Goal: Task Accomplishment & Management: Manage account settings

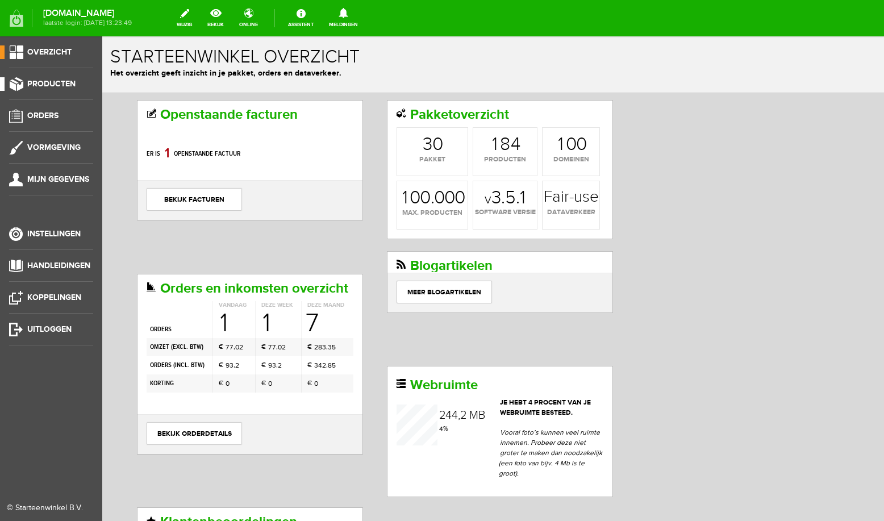
click at [52, 85] on span "Producten" at bounding box center [51, 84] width 48 height 10
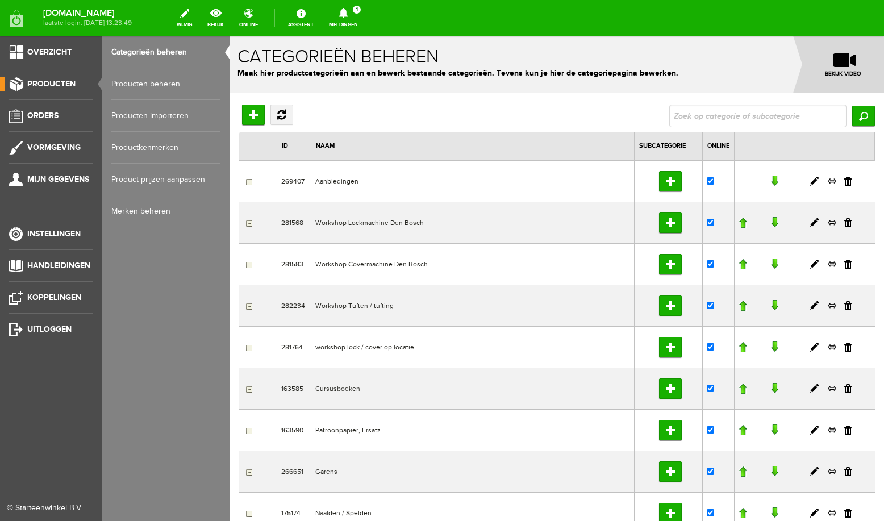
click at [134, 85] on link "Producten beheren" at bounding box center [165, 84] width 109 height 32
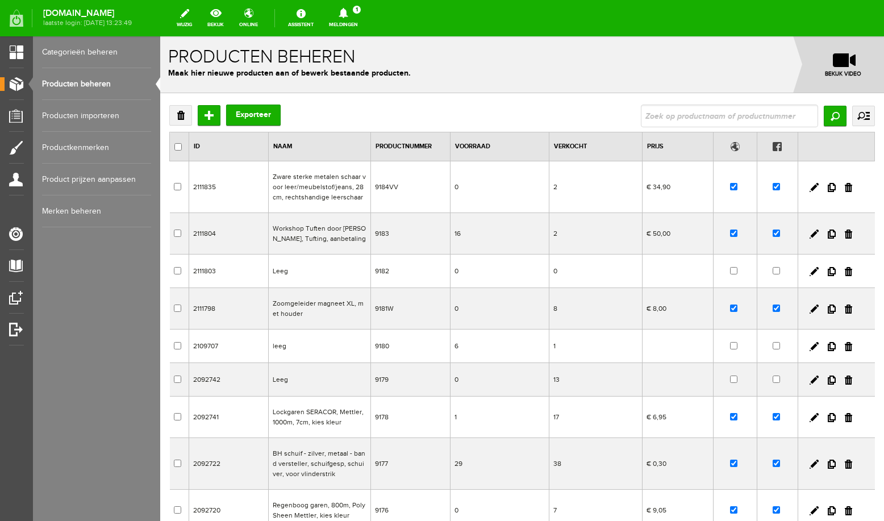
click at [710, 114] on input "text" at bounding box center [729, 116] width 177 height 23
type input "jeans"
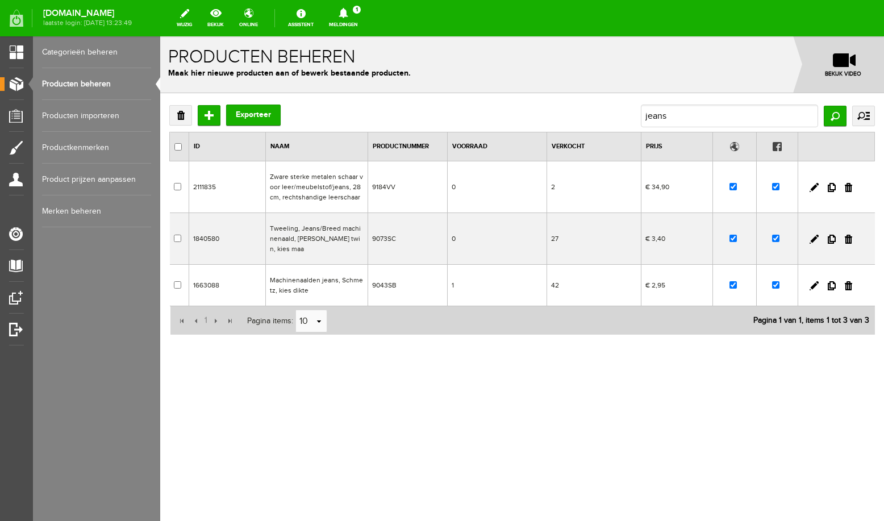
click at [319, 277] on td "Machinenaalden jeans, Schmetz, kies dikte" at bounding box center [316, 285] width 102 height 41
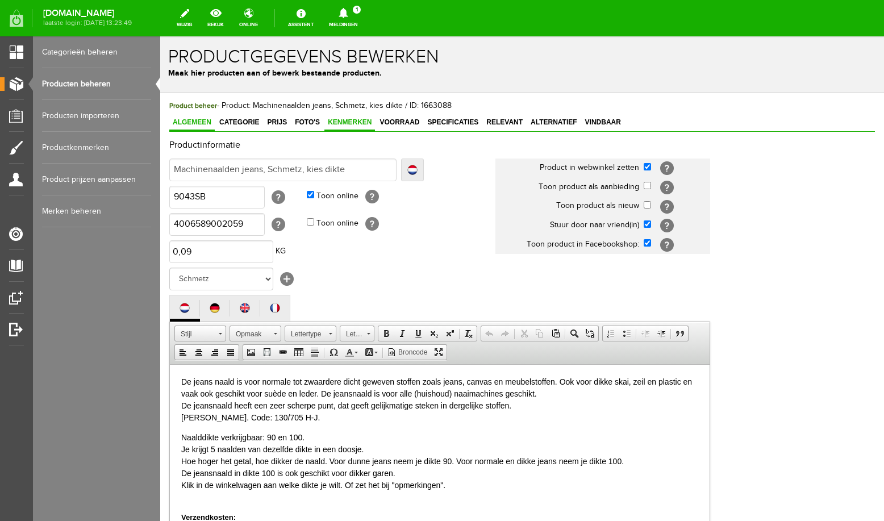
click at [340, 122] on span "Kenmerken" at bounding box center [350, 122] width 51 height 8
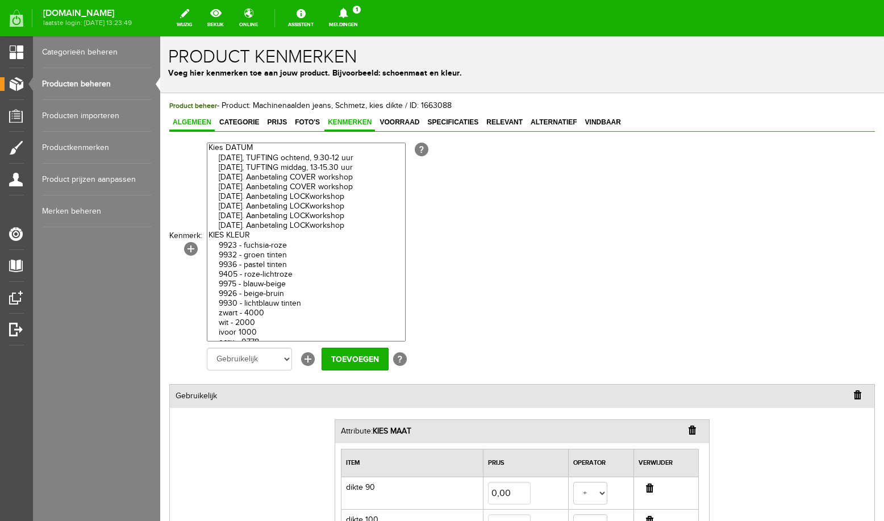
click at [194, 122] on span "Algemeen" at bounding box center [191, 122] width 45 height 8
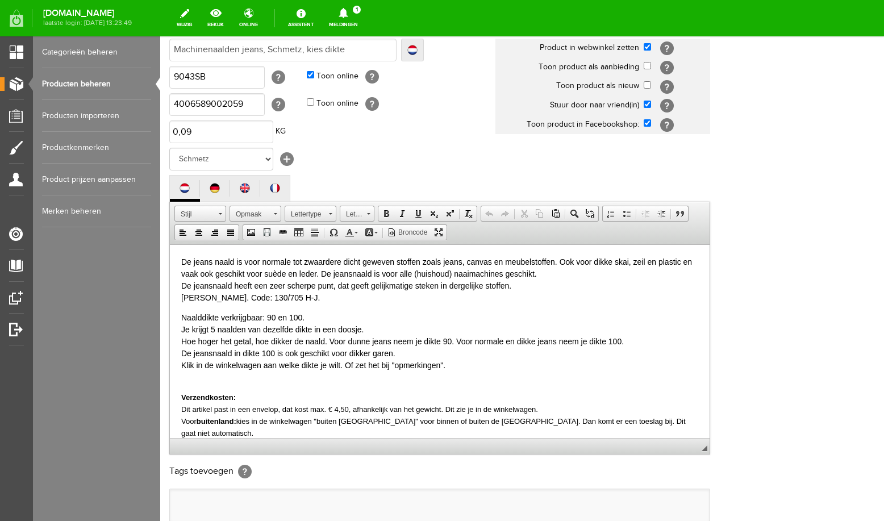
scroll to position [121, 0]
click at [393, 340] on span "Naalddikte verkrijgbaar: 90 en 100. Je krijgt 5 naalden van dezelfde dikte in e…" at bounding box center [402, 339] width 443 height 57
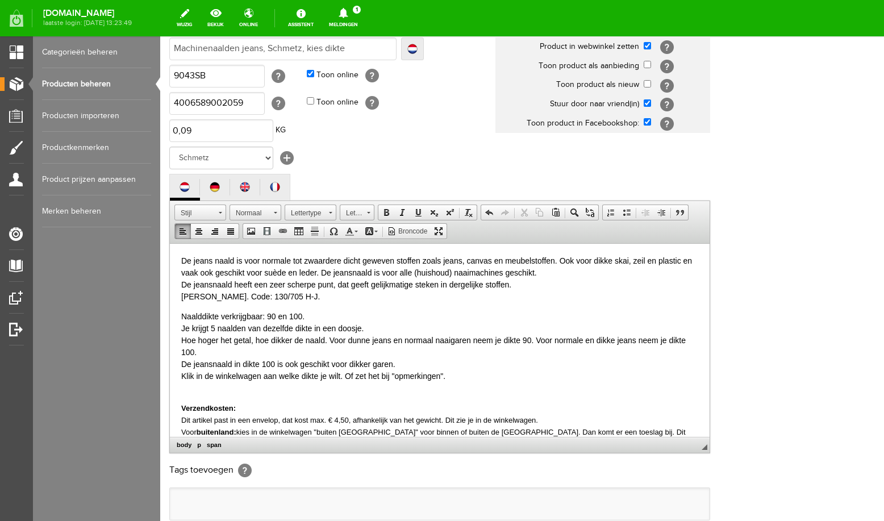
click at [638, 340] on span "Naalddikte verkrijgbaar: 90 en 100. Je krijgt 5 naalden van dezelfde dikte in e…" at bounding box center [433, 345] width 505 height 69
click at [290, 354] on span "Naalddikte verkrijgbaar: 90 en 100. Je krijgt 5 naalden van dezelfde dikte in e…" at bounding box center [431, 345] width 500 height 69
drag, startPoint x: 600, startPoint y: 339, endPoint x: 556, endPoint y: 339, distance: 44.3
click at [556, 339] on span "Naalddikte verkrijgbaar: 90 en 100. Je krijgt 5 naalden van dezelfde dikte in e…" at bounding box center [431, 345] width 500 height 69
click at [331, 354] on p "Naalddikte verkrijgbaar: 90 en 100. Je krijgt 5 naalden van dezelfde dikte in e…" at bounding box center [439, 346] width 517 height 72
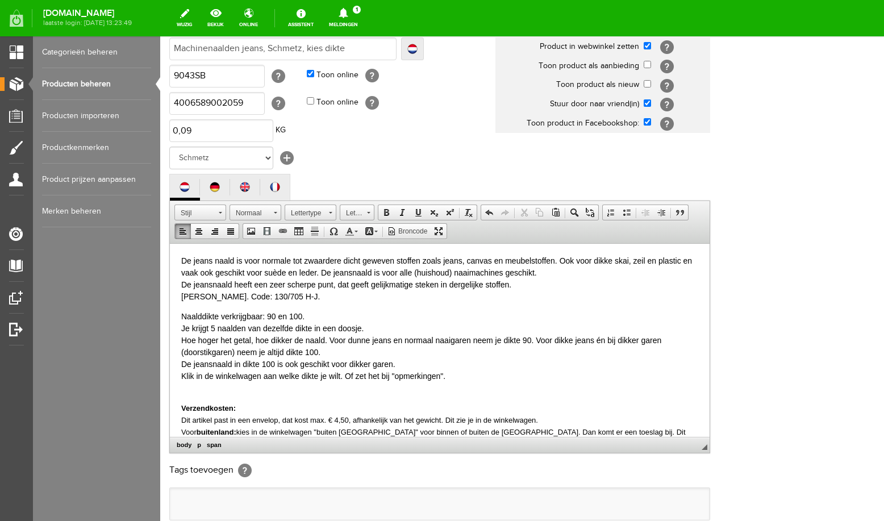
click at [600, 340] on span "Naalddikte verkrijgbaar: 90 en 100. Je krijgt 5 naalden van dezelfde dikte in e…" at bounding box center [421, 345] width 480 height 69
click at [335, 352] on p "Naalddikte verkrijgbaar: 90 en 100. Je krijgt 5 naalden van dezelfde dikte in e…" at bounding box center [439, 346] width 517 height 72
drag, startPoint x: 406, startPoint y: 366, endPoint x: 181, endPoint y: 360, distance: 225.1
click at [181, 360] on p "Naalddikte verkrijgbaar: 90 en 100. Je krijgt 5 naalden van dezelfde dikte in e…" at bounding box center [439, 346] width 517 height 72
click at [298, 365] on span "Naalddikte verkrijgbaar: 90 en 100. Je krijgt 5 naalden van dezelfde dikte in e…" at bounding box center [421, 345] width 480 height 69
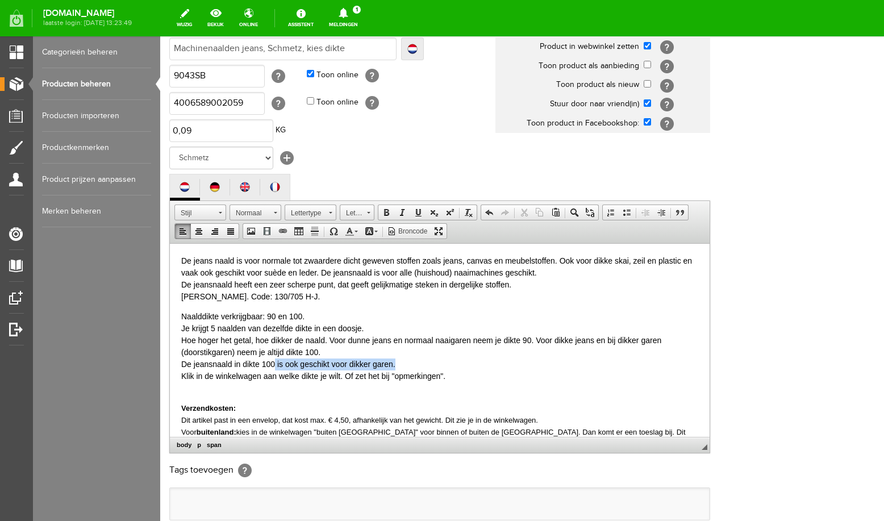
drag, startPoint x: 410, startPoint y: 363, endPoint x: 276, endPoint y: 363, distance: 134.7
click at [276, 363] on p "Naalddikte verkrijgbaar: 90 en 100. Je krijgt 5 naalden van dezelfde dikte in e…" at bounding box center [439, 346] width 517 height 72
drag, startPoint x: 595, startPoint y: 363, endPoint x: 425, endPoint y: 360, distance: 170.5
click at [425, 360] on p "Naalddikte verkrijgbaar: 90 en 100. Je krijgt 5 naalden van dezelfde dikte in e…" at bounding box center [439, 346] width 517 height 72
click at [286, 363] on span "Naalddikte verkrijgbaar: 90 en 100. Je krijgt 5 naalden van dezelfde dikte in e…" at bounding box center [421, 345] width 480 height 69
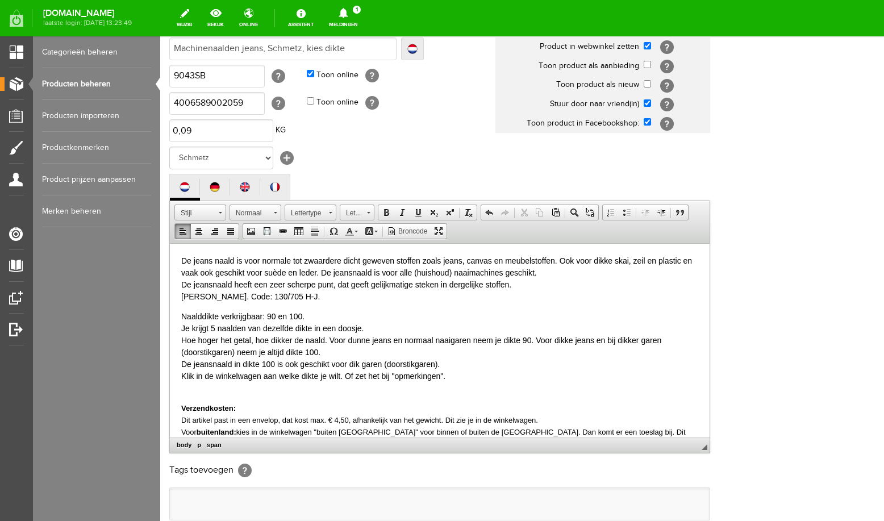
click at [325, 340] on span "Naalddikte verkrijgbaar: 90 en 100. Je krijgt 5 naalden van dezelfde dikte in e…" at bounding box center [421, 345] width 480 height 69
click at [238, 354] on span "Naalddikte verkrijgbaar: 90 en 100. Je krijgt 5 naalden van dezelfde dikte in e…" at bounding box center [425, 345] width 488 height 69
click at [210, 352] on span "Naalddikte verkrijgbaar: 90 en 100. Je krijgt 5 naalden van dezelfde dikte in e…" at bounding box center [436, 346] width 510 height 69
click at [479, 365] on p "Naalddikte verkrijgbaar: 90 en 100. Je krijgt 5 naalden van dezelfde dikte in e…" at bounding box center [439, 347] width 517 height 72
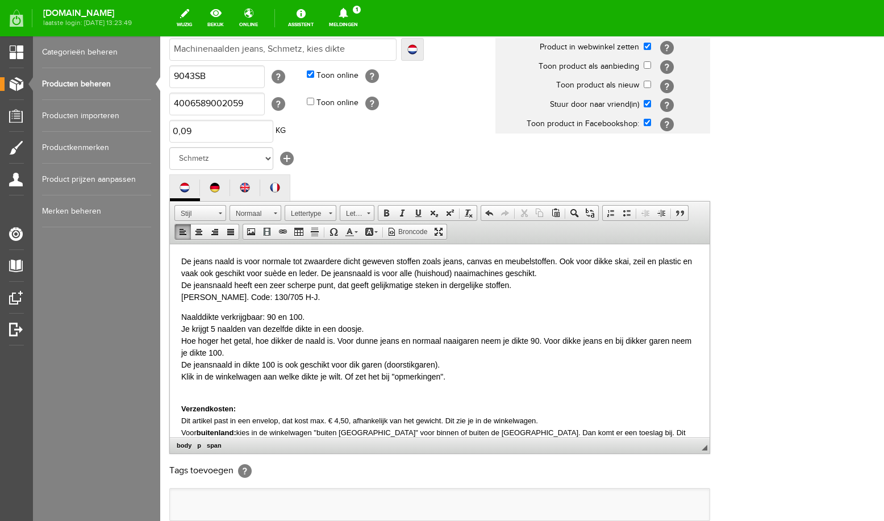
scroll to position [275, 0]
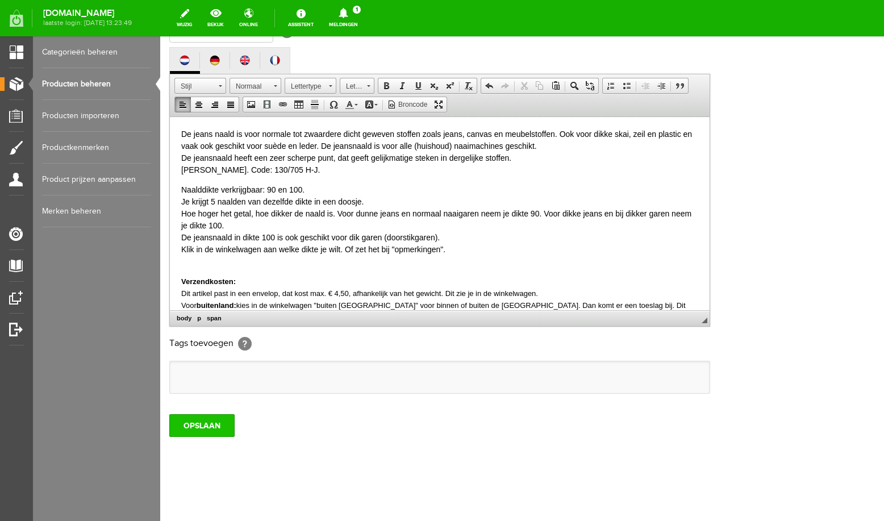
click at [205, 425] on input "OPSLAAN" at bounding box center [201, 425] width 65 height 23
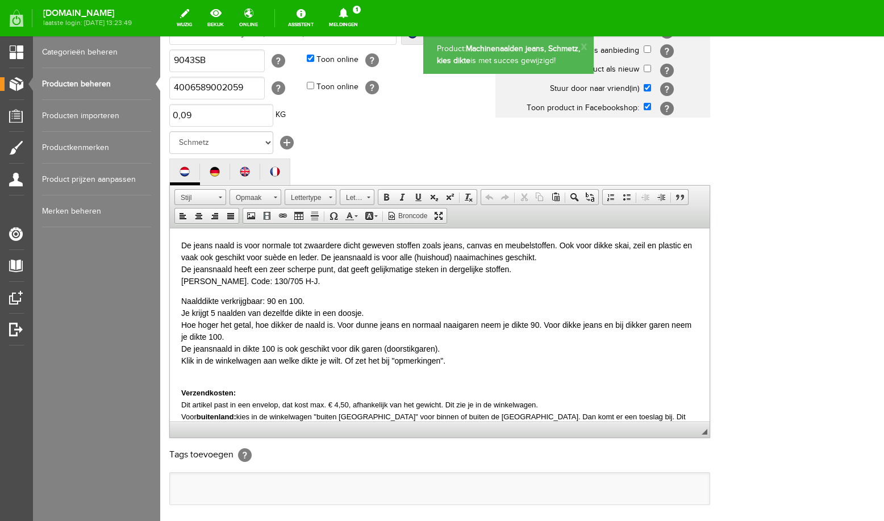
scroll to position [0, 0]
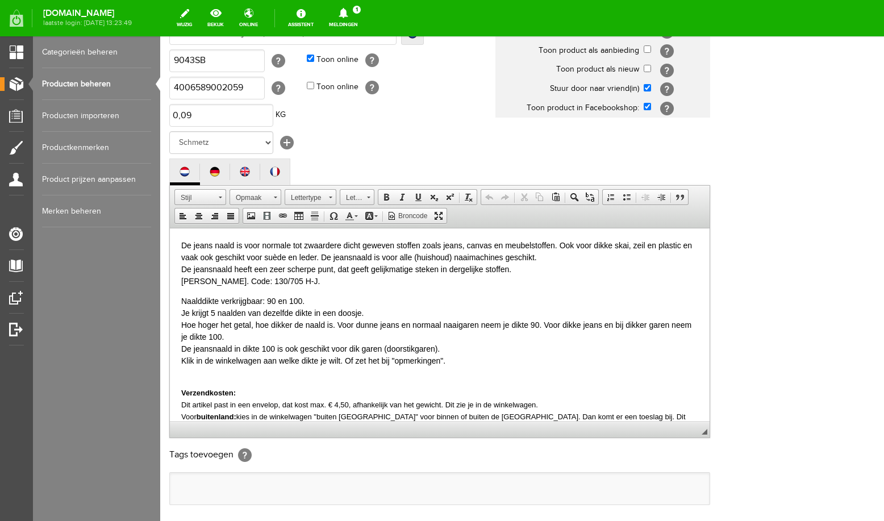
click at [76, 88] on link "Producten beheren" at bounding box center [96, 84] width 109 height 32
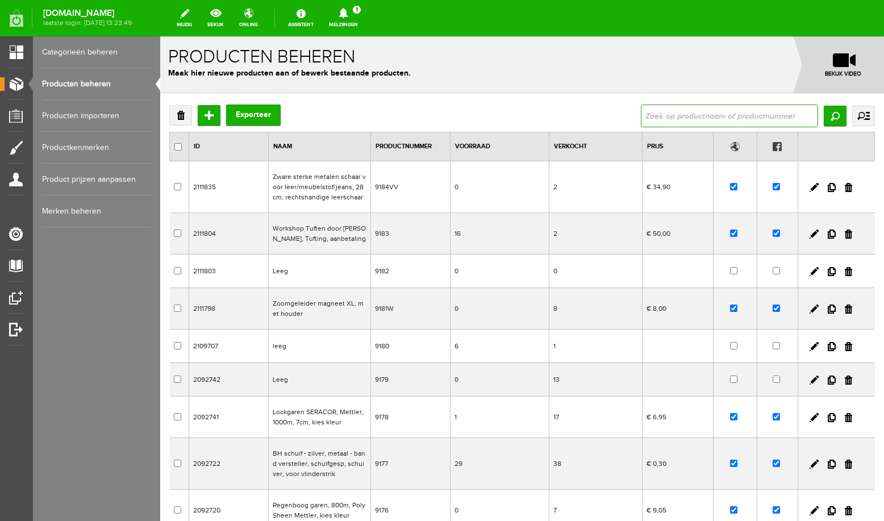
click at [681, 114] on input "text" at bounding box center [729, 116] width 177 height 23
type input "topst"
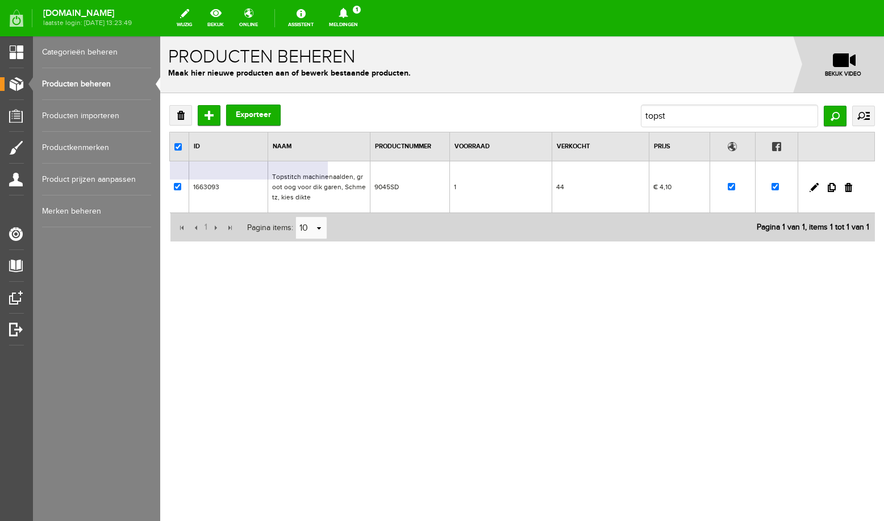
click at [331, 182] on td "Topstitch machinenaalden, groot oog voor dik garen, Schmetz, kies dikte" at bounding box center [319, 187] width 102 height 52
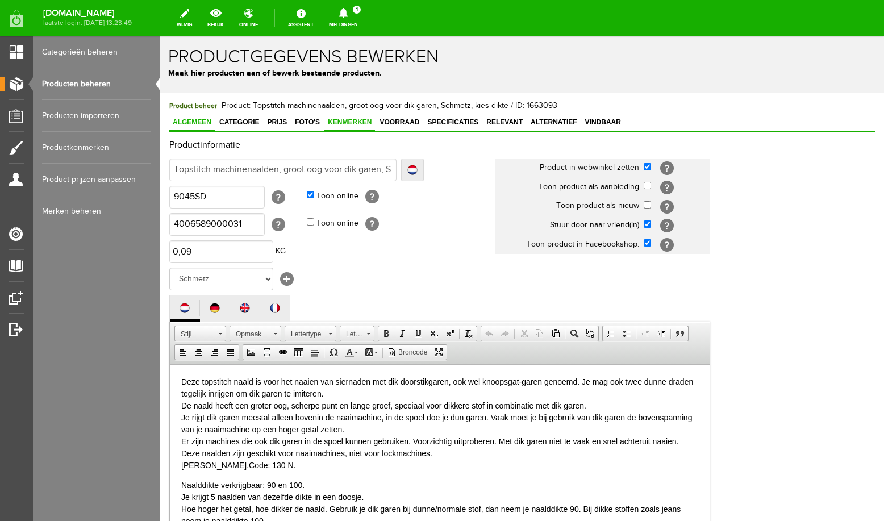
click at [335, 122] on span "Kenmerken" at bounding box center [350, 122] width 51 height 8
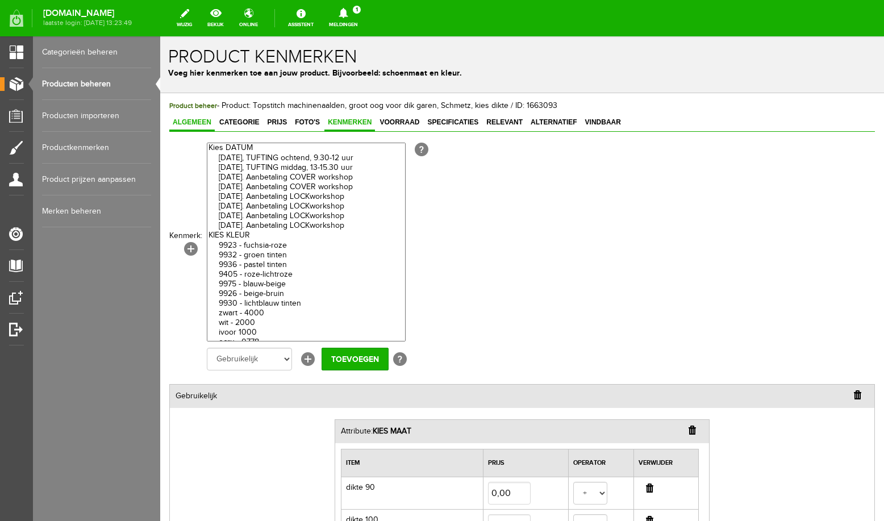
click at [187, 122] on span "Algemeen" at bounding box center [191, 122] width 45 height 8
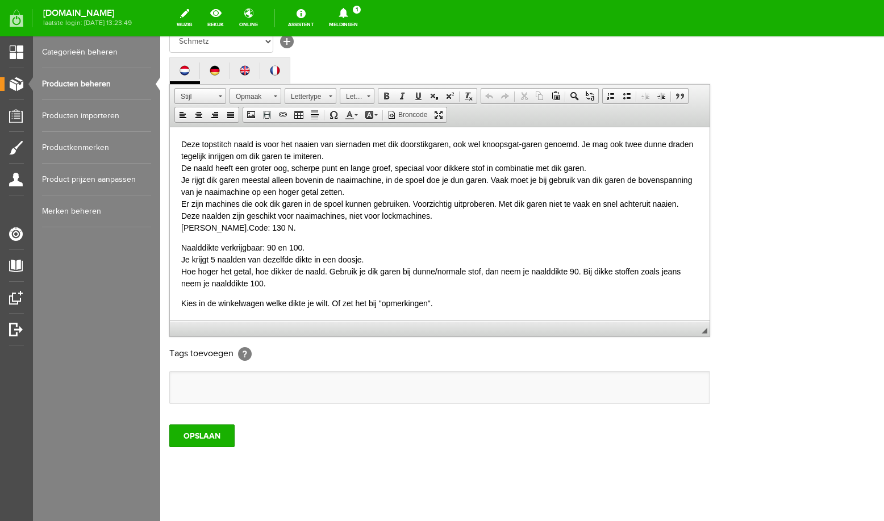
scroll to position [242, 0]
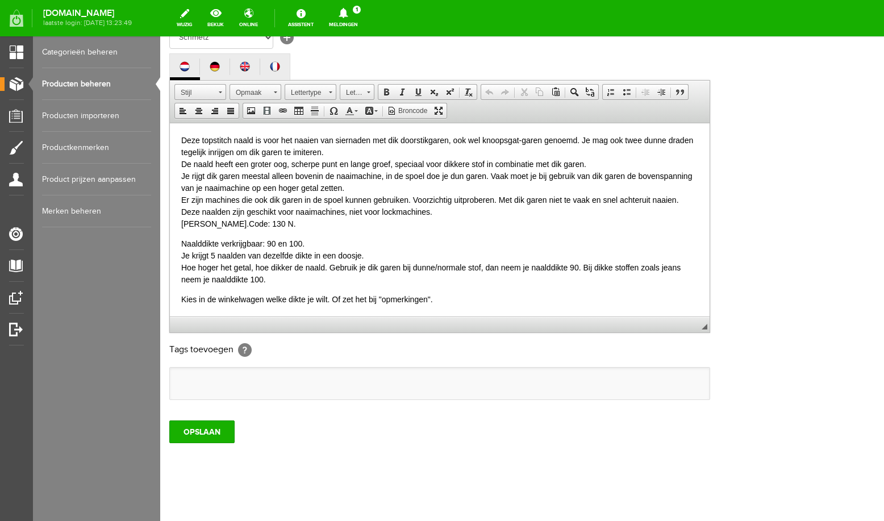
click at [386, 257] on p "Naalddikte verkrijgbaar: 90 en 100. Je krijgt 5 naalden van dezelfde dikte in e…" at bounding box center [439, 262] width 517 height 48
click at [681, 268] on p "Naalddikte verkrijgbaar: 90 en 100. Je krijgt 5 naalden van dezelfde dikte in e…" at bounding box center [439, 262] width 517 height 48
click at [325, 279] on span "Naalddikte verkrijgbaar: 90 en 100. Je krijgt 5 naalden van dezelfde dikte in e…" at bounding box center [432, 261] width 502 height 45
click at [456, 284] on p "Naalddikte verkrijgbaar: 90 en 100. Je krijgt 5 naalden van dezelfde dikte in e…" at bounding box center [439, 262] width 517 height 48
click at [325, 267] on span "Naalddikte verkrijgbaar: 90 en 100. Je krijgt 5 naalden van dezelfde dikte in e…" at bounding box center [432, 261] width 502 height 45
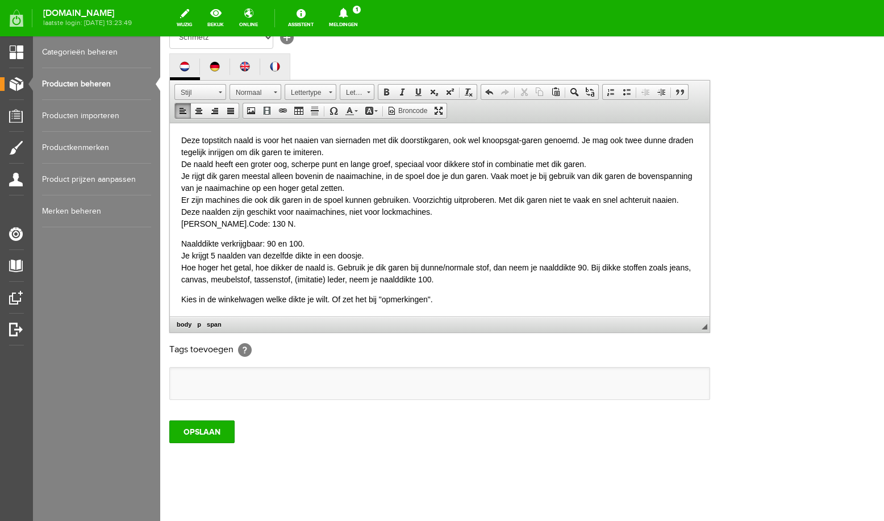
click at [460, 279] on p "Naalddikte verkrijgbaar: 90 en 100. Je krijgt 5 naalden van dezelfde dikte in e…" at bounding box center [439, 262] width 517 height 48
click at [327, 277] on span "Naalddikte verkrijgbaar: 90 en 100. Je krijgt 5 naalden van dezelfde dikte in e…" at bounding box center [436, 261] width 510 height 45
click at [296, 278] on span "Naalddikte verkrijgbaar: 90 en 100. Je krijgt 5 naalden van dezelfde dikte in e…" at bounding box center [436, 261] width 510 height 45
click at [457, 281] on p "Naalddikte verkrijgbaar: 90 en 100. Je krijgt 5 naalden van dezelfde dikte in e…" at bounding box center [439, 262] width 517 height 48
click at [204, 443] on input "OPSLAAN" at bounding box center [201, 432] width 65 height 23
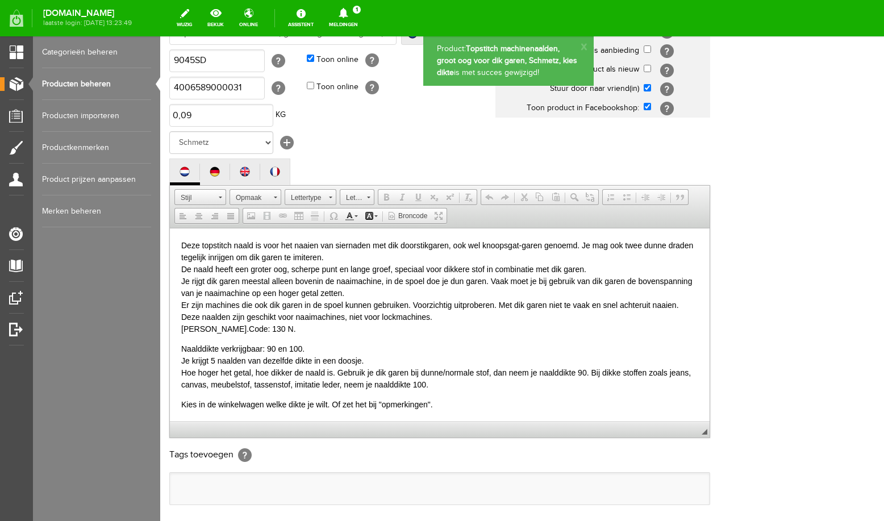
scroll to position [0, 0]
click at [80, 85] on link "Producten beheren" at bounding box center [96, 84] width 109 height 32
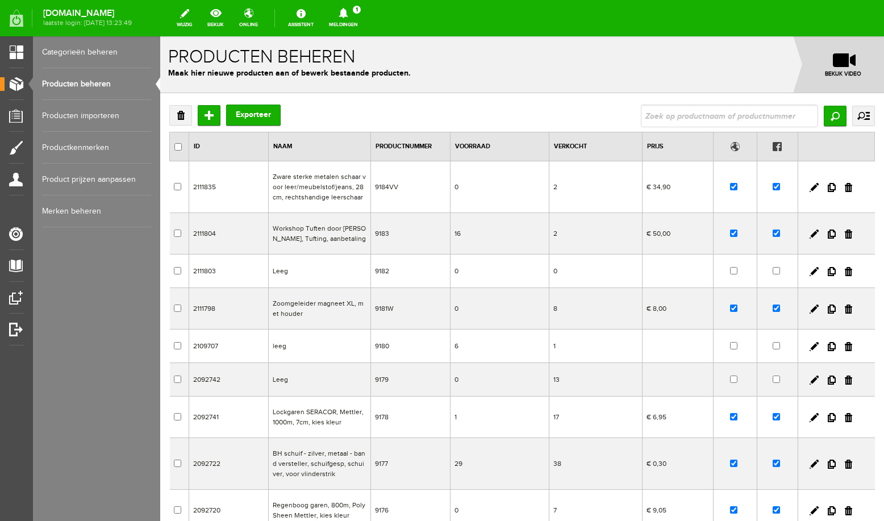
click at [690, 118] on input "text" at bounding box center [729, 116] width 177 height 23
type input "leder"
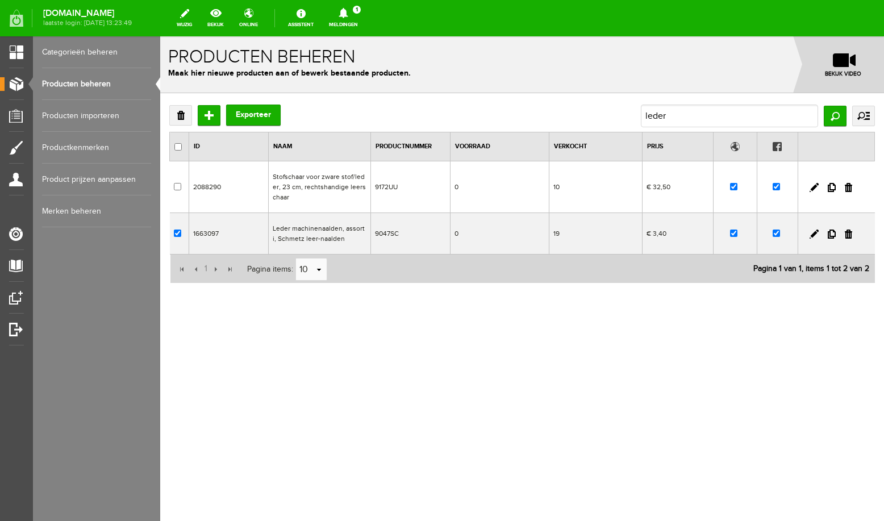
click at [308, 231] on td "Leder machinenaalden, assorti, Schmetz leer-naalden" at bounding box center [320, 233] width 102 height 41
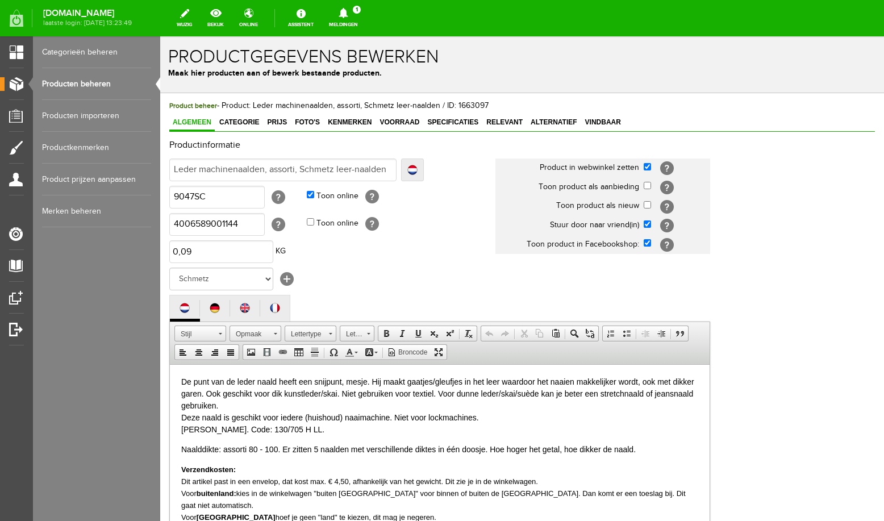
scroll to position [121, 0]
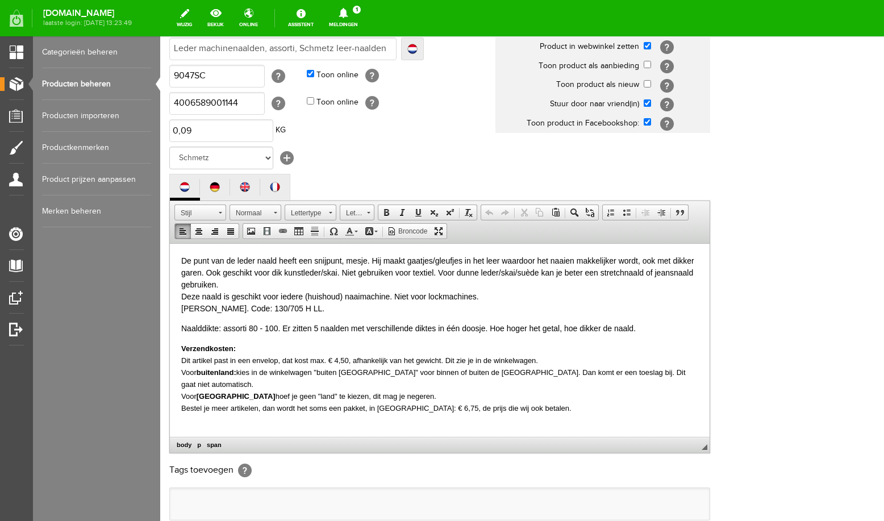
click at [655, 272] on span "De punt van de leder naald heeft een snijpunt, mesje. Hij maakt gaatjes/gleufje…" at bounding box center [437, 284] width 513 height 57
click at [217, 285] on span "De punt van de leder naald heeft een snijpunt, mesje. Hij maakt gaatjes/gleufje…" at bounding box center [437, 284] width 513 height 57
click at [518, 271] on span "De punt van de leder naald heeft een snijpunt, mesje. Hij maakt gaatjes/gleufje…" at bounding box center [437, 284] width 513 height 57
click at [481, 272] on span "De punt van de leder naald heeft een snijpunt, mesje. Hij maakt gaatjes/gleufje…" at bounding box center [437, 284] width 513 height 57
click at [535, 273] on span "De punt van de leder naald heeft een snijpunt, mesje. Hij maakt gaatjes/gleufje…" at bounding box center [437, 284] width 513 height 57
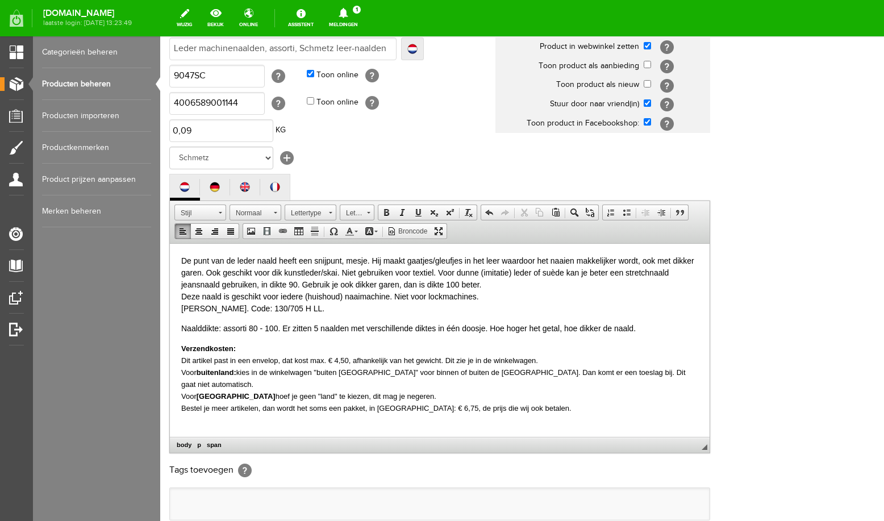
drag, startPoint x: 672, startPoint y: 273, endPoint x: 688, endPoint y: 268, distance: 16.7
click at [673, 273] on p "De punt van de leder naald heeft een snijpunt, mesje. Hij maakt gaatjes/gleufje…" at bounding box center [439, 285] width 517 height 60
click at [355, 284] on span "De punt van de leder naald heeft een snijpunt, mesje. Hij maakt gaatjes/gleufje…" at bounding box center [437, 284] width 513 height 57
click at [411, 284] on span "De punt van de leder naald heeft een snijpunt, mesje. Hij maakt gaatjes/gleufje…" at bounding box center [437, 284] width 513 height 57
click at [526, 283] on p "De punt van de leder naald heeft een snijpunt, mesje. Hij maakt gaatjes/gleufje…" at bounding box center [439, 285] width 517 height 60
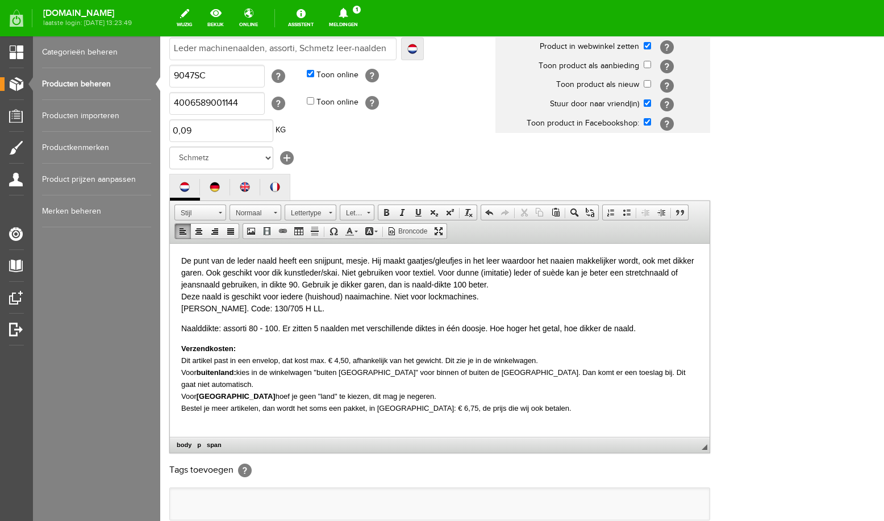
click at [434, 272] on span "De punt van de leder naald heeft een snijpunt, mesje. Hij maakt gaatjes/gleufje…" at bounding box center [437, 284] width 513 height 57
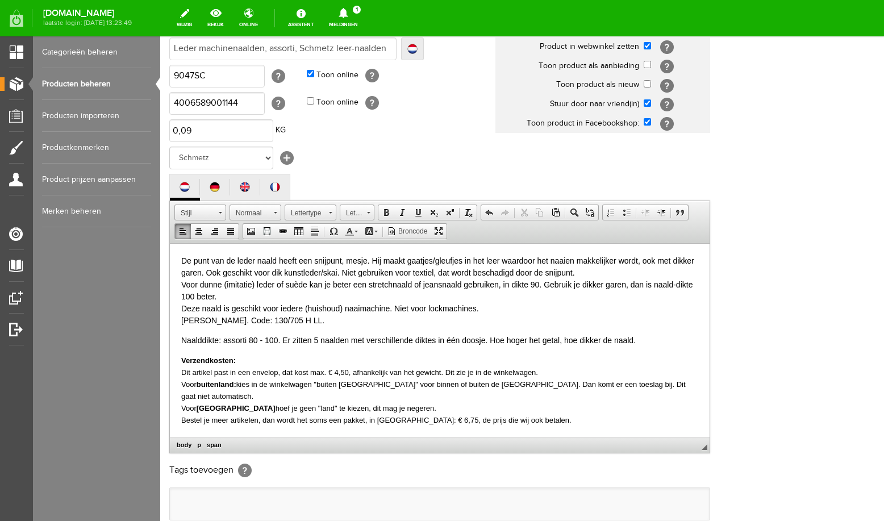
click at [513, 284] on span "De punt van de leder naald heeft een snijpunt, mesje. Hij maakt gaatjes/gleufje…" at bounding box center [437, 290] width 513 height 69
drag, startPoint x: 575, startPoint y: 285, endPoint x: 538, endPoint y: 286, distance: 37.6
click at [538, 286] on span "De punt van de leder naald heeft een snijpunt, mesje. Hij maakt gaatjes/gleufje…" at bounding box center [437, 290] width 513 height 69
click at [609, 284] on span "De punt van de leder naald heeft een snijpunt, mesje. Hij maakt gaatjes/gleufje…" at bounding box center [437, 290] width 513 height 69
click at [695, 286] on p "De punt van de leder naald heeft een snijpunt, mesje. Hij maakt gaatjes/gleufje…" at bounding box center [439, 291] width 517 height 72
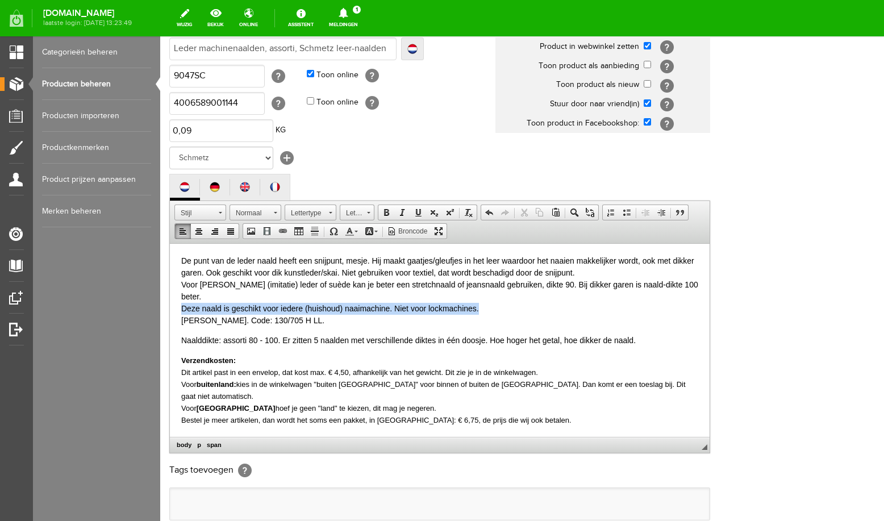
drag, startPoint x: 182, startPoint y: 298, endPoint x: 486, endPoint y: 298, distance: 303.5
click at [486, 298] on p "De punt van de leder naald heeft een snijpunt, mesje. Hij maakt gaatjes/gleufje…" at bounding box center [439, 291] width 517 height 72
click at [494, 298] on p "De punt van de leder naald heeft een snijpunt, mesje. Hij maakt gaatjes/gleufje…" at bounding box center [439, 291] width 517 height 72
drag, startPoint x: 413, startPoint y: 285, endPoint x: 393, endPoint y: 285, distance: 19.3
click at [393, 285] on span "De punt van de leder naald heeft een snijpunt, mesje. Hij maakt gaatjes/gleufje…" at bounding box center [439, 290] width 517 height 69
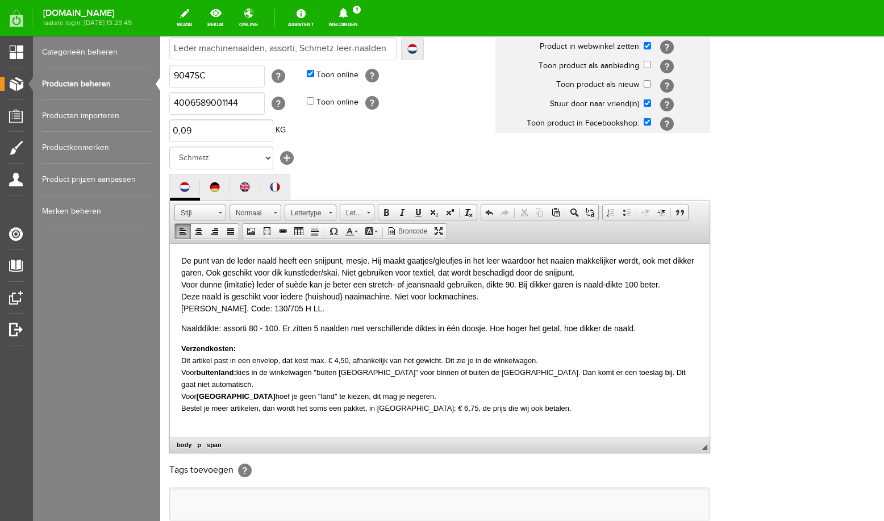
click at [675, 286] on p "De punt van de leder naald heeft een snijpunt, mesje. Hij maakt gaatjes/gleufje…" at bounding box center [439, 285] width 517 height 60
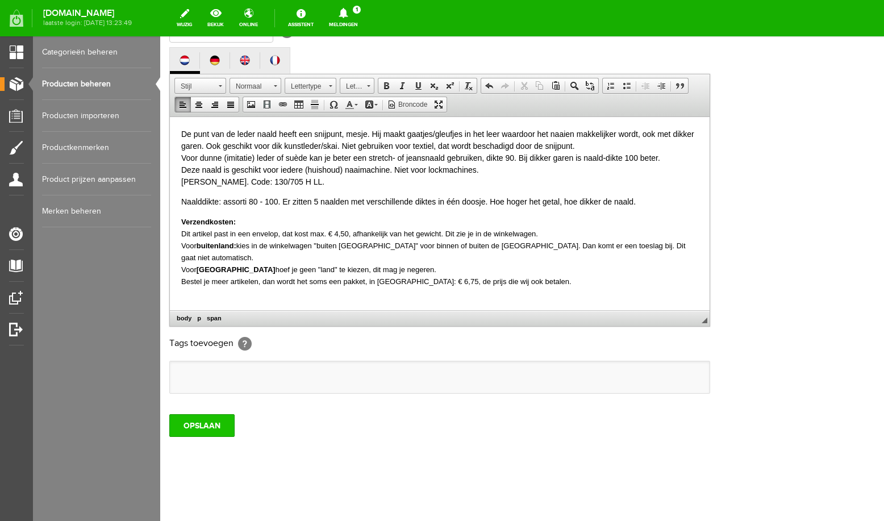
click at [205, 424] on input "OPSLAAN" at bounding box center [201, 425] width 65 height 23
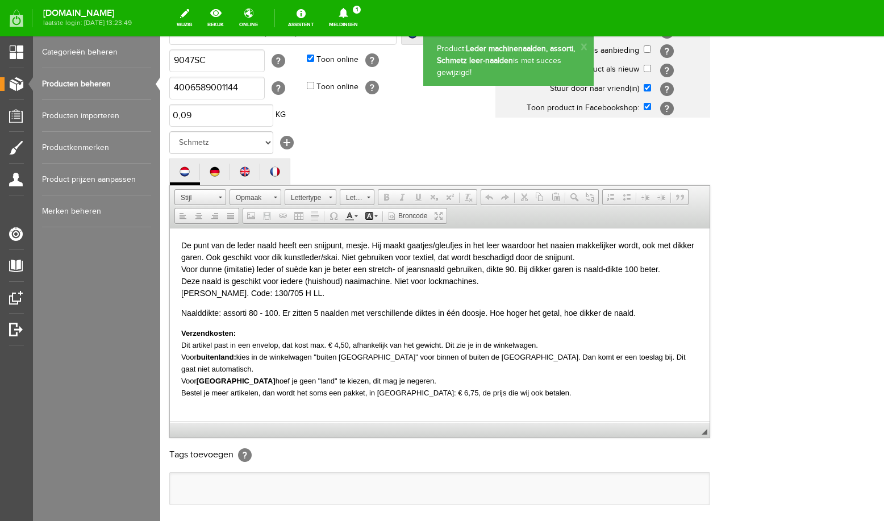
scroll to position [0, 0]
